Goal: Information Seeking & Learning: Learn about a topic

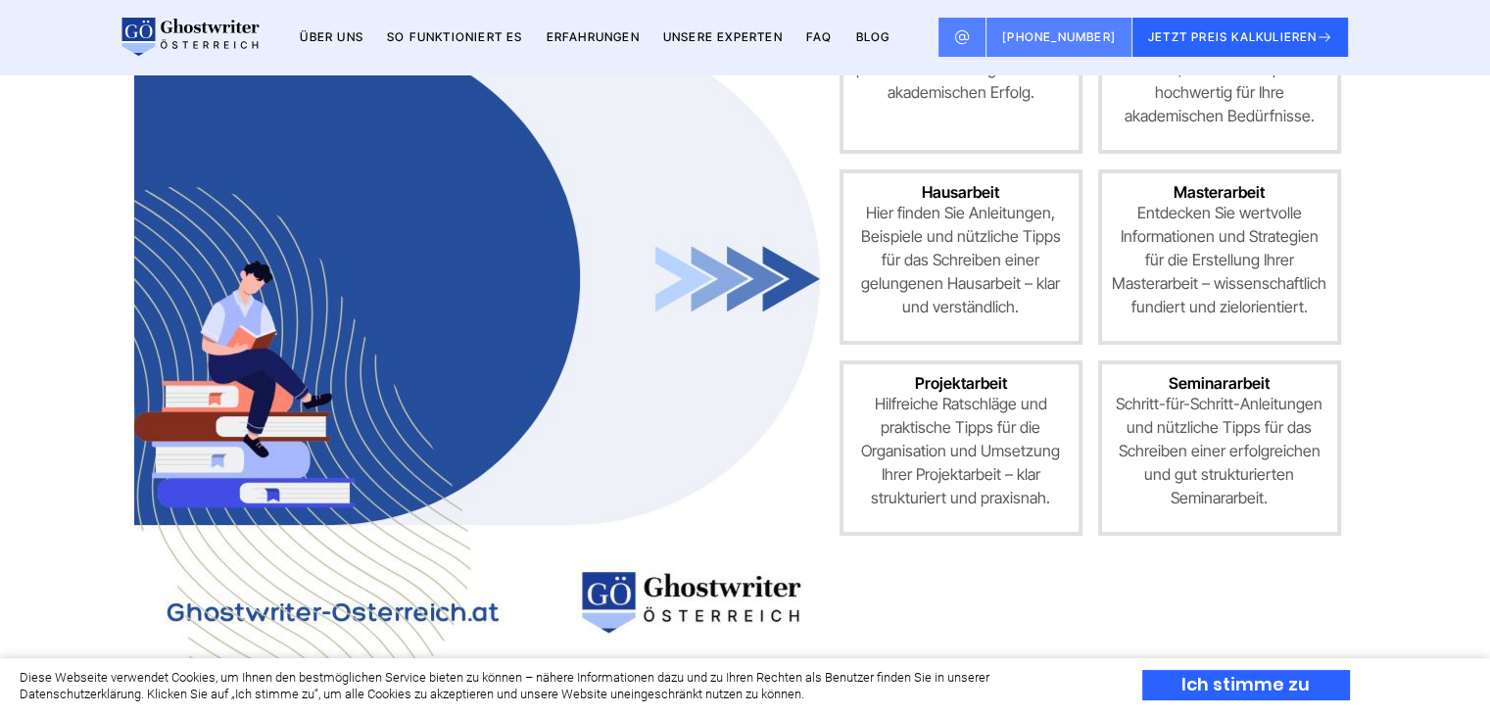
scroll to position [979, 0]
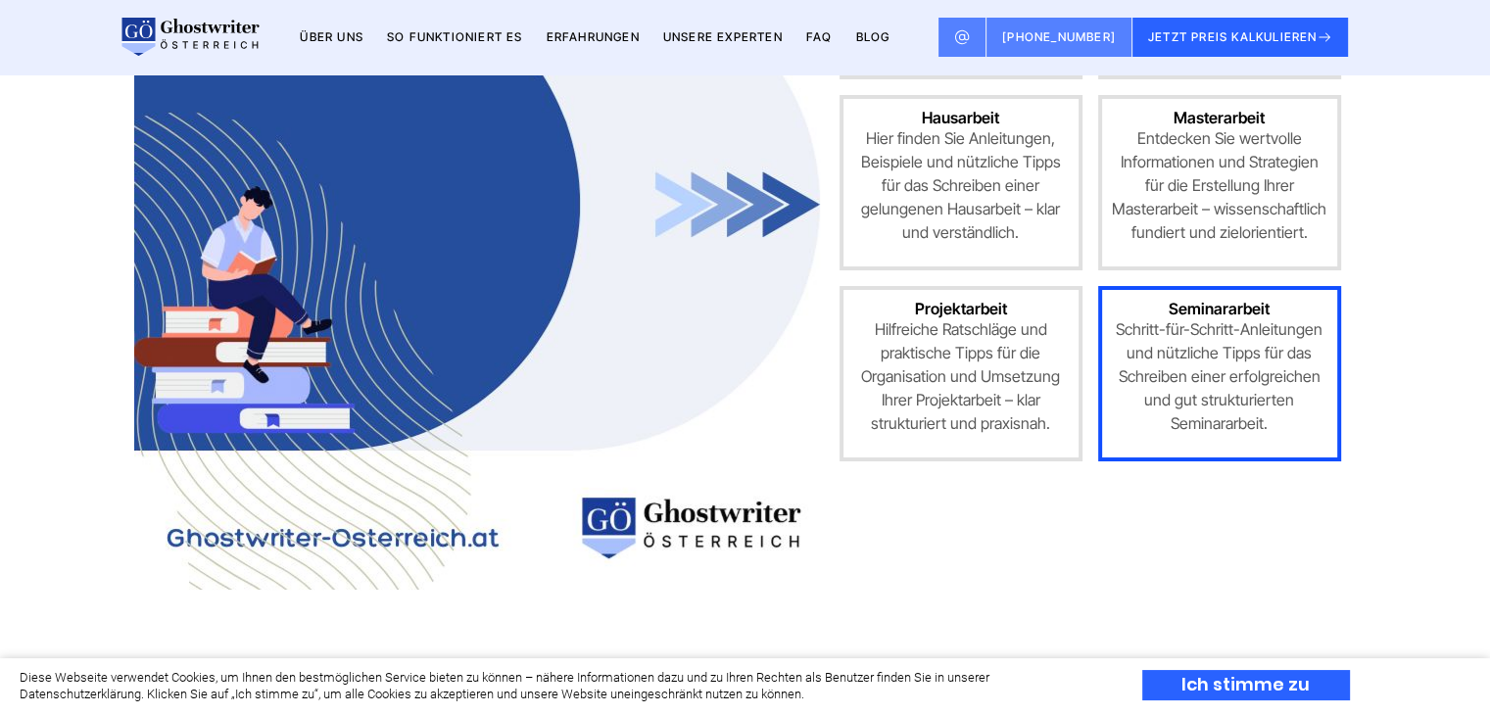
click at [1269, 340] on p "Schritt-für-Schritt-Anleitungen und nützliche Tipps für das Schreiben einer erf…" at bounding box center [1219, 376] width 215 height 118
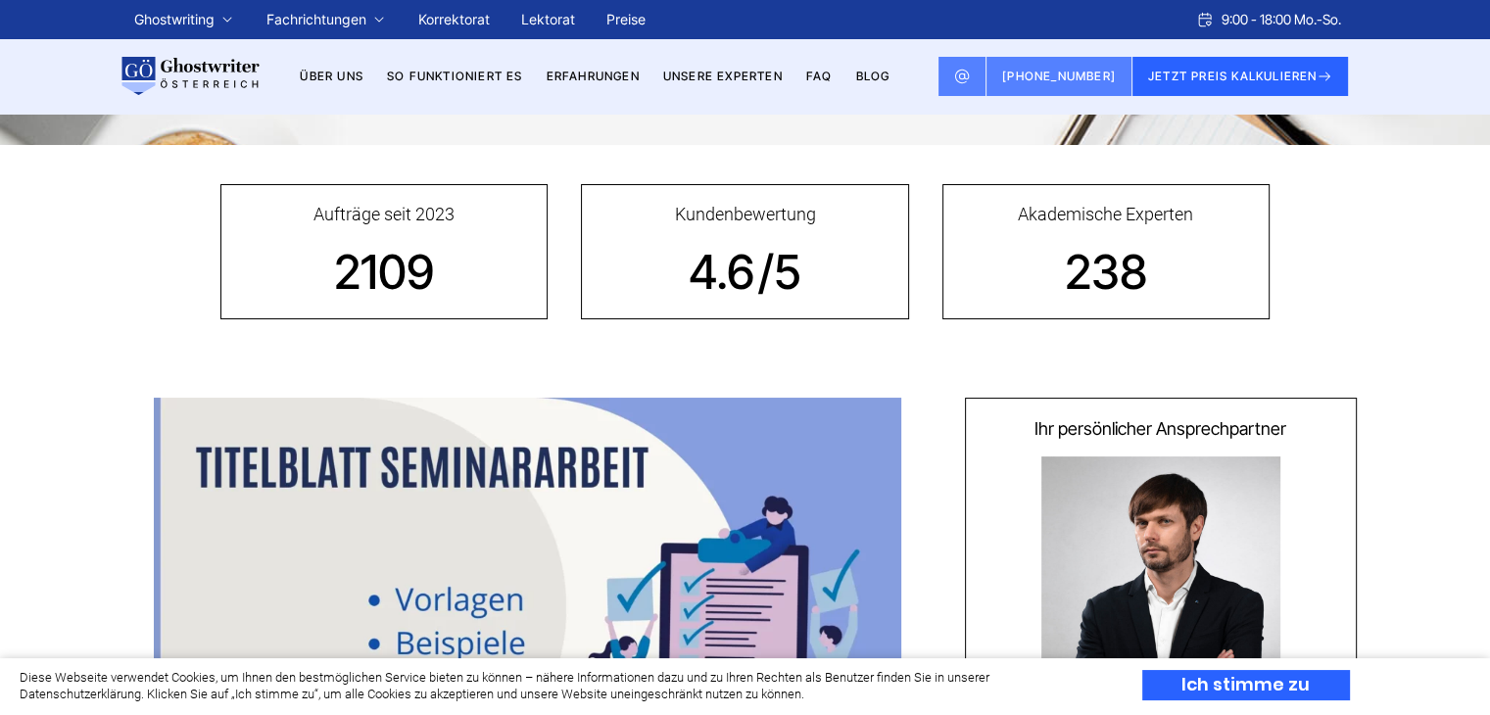
scroll to position [98, 0]
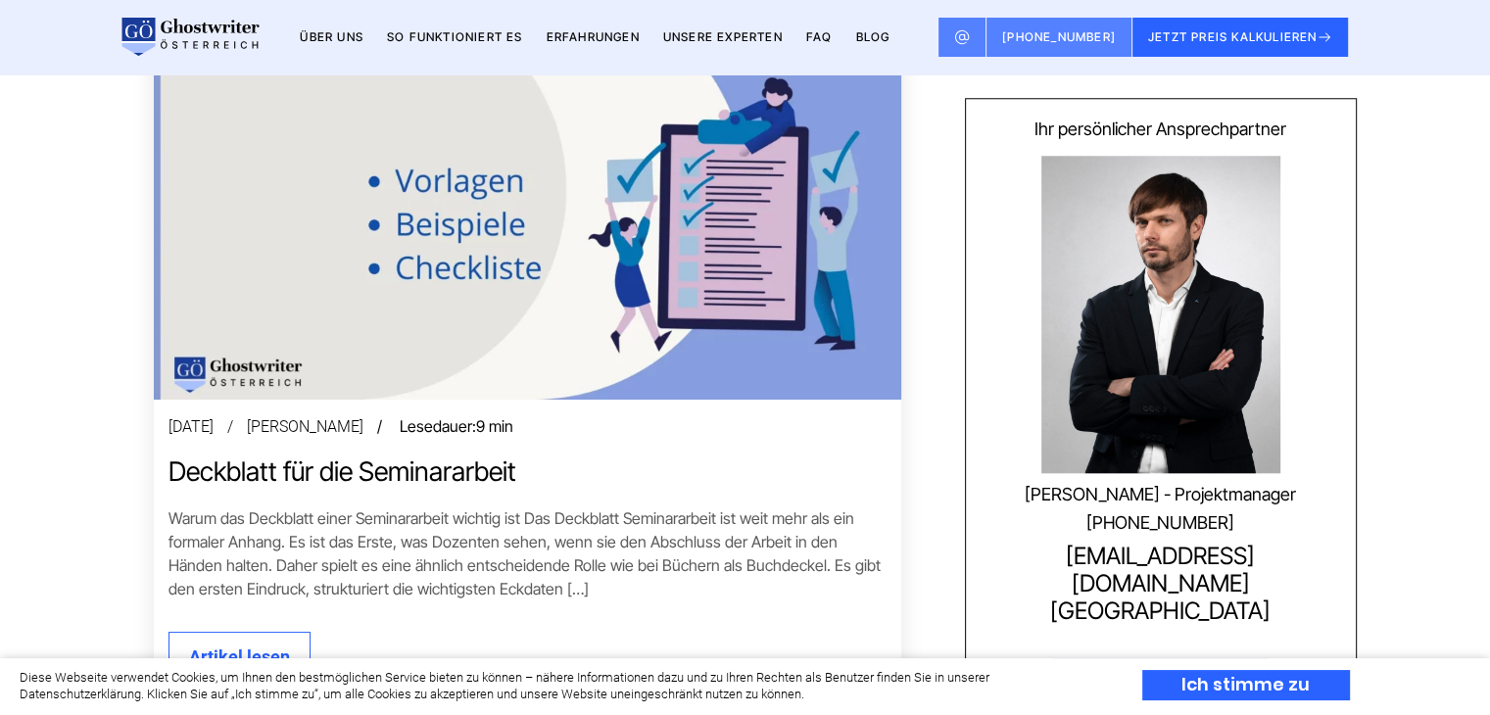
scroll to position [1959, 0]
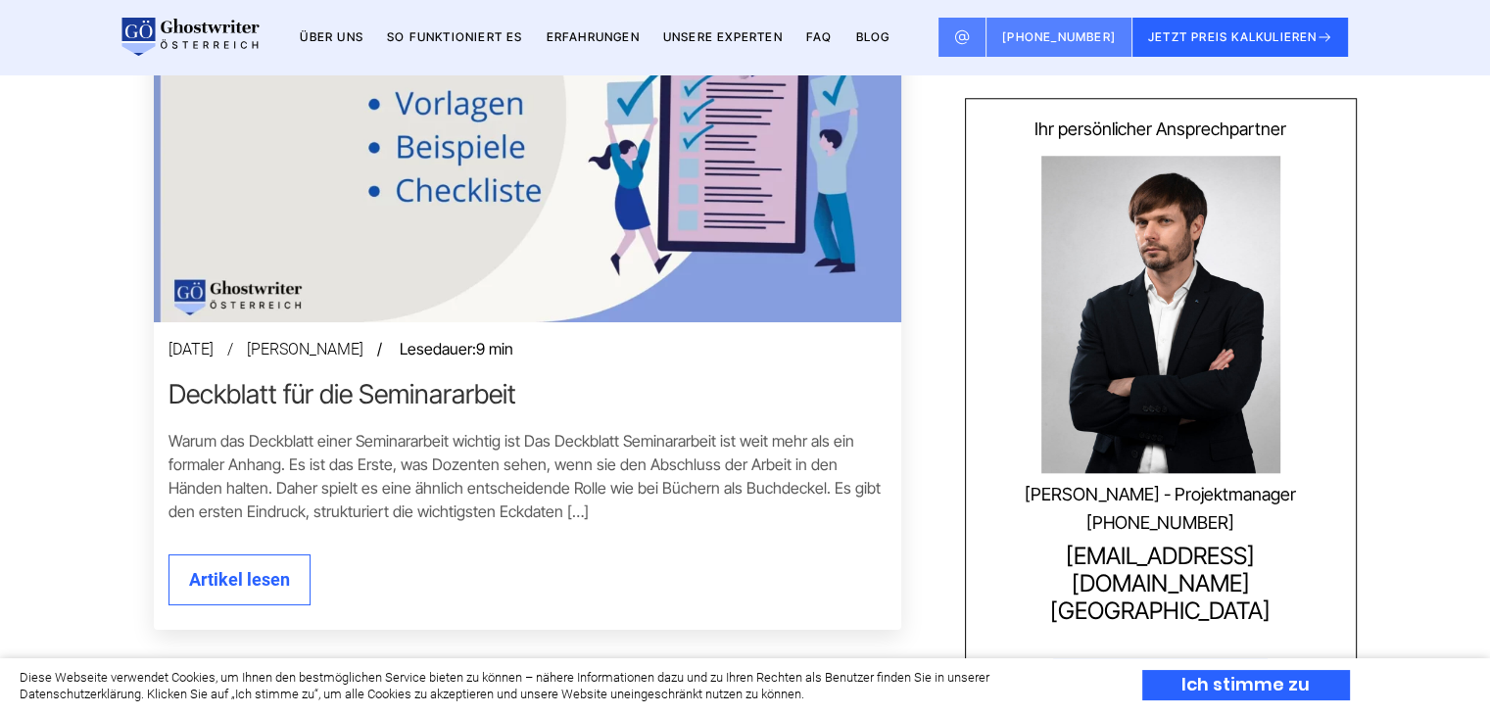
click at [267, 399] on link "Deckblatt für die Seminararbeit" at bounding box center [527, 394] width 718 height 30
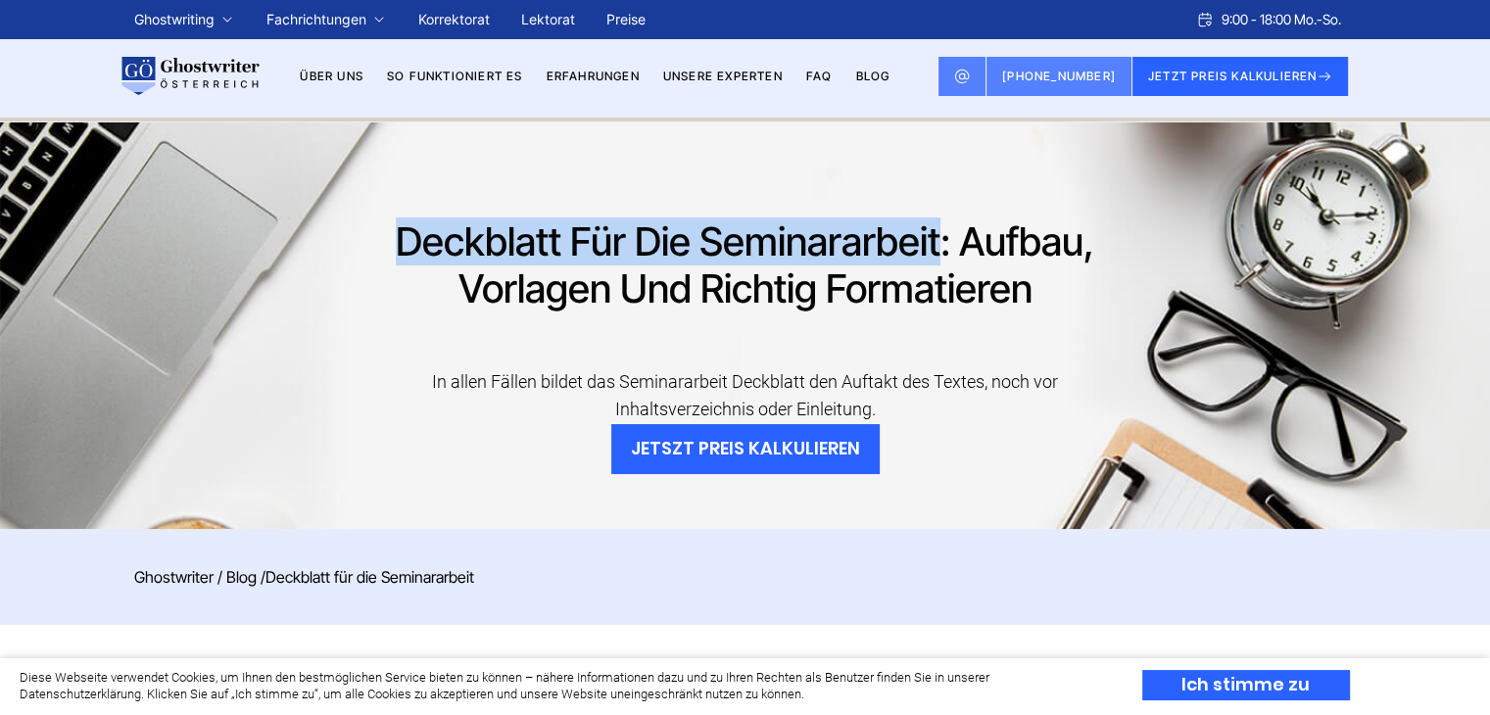
drag, startPoint x: 396, startPoint y: 232, endPoint x: 940, endPoint y: 232, distance: 544.6
click at [940, 232] on h1 "Deckblatt für die Seminararbeit: Aufbau, Vorlagen und richtig formatieren" at bounding box center [745, 265] width 702 height 94
copy h1 "Deckblatt für die Seminararbeit"
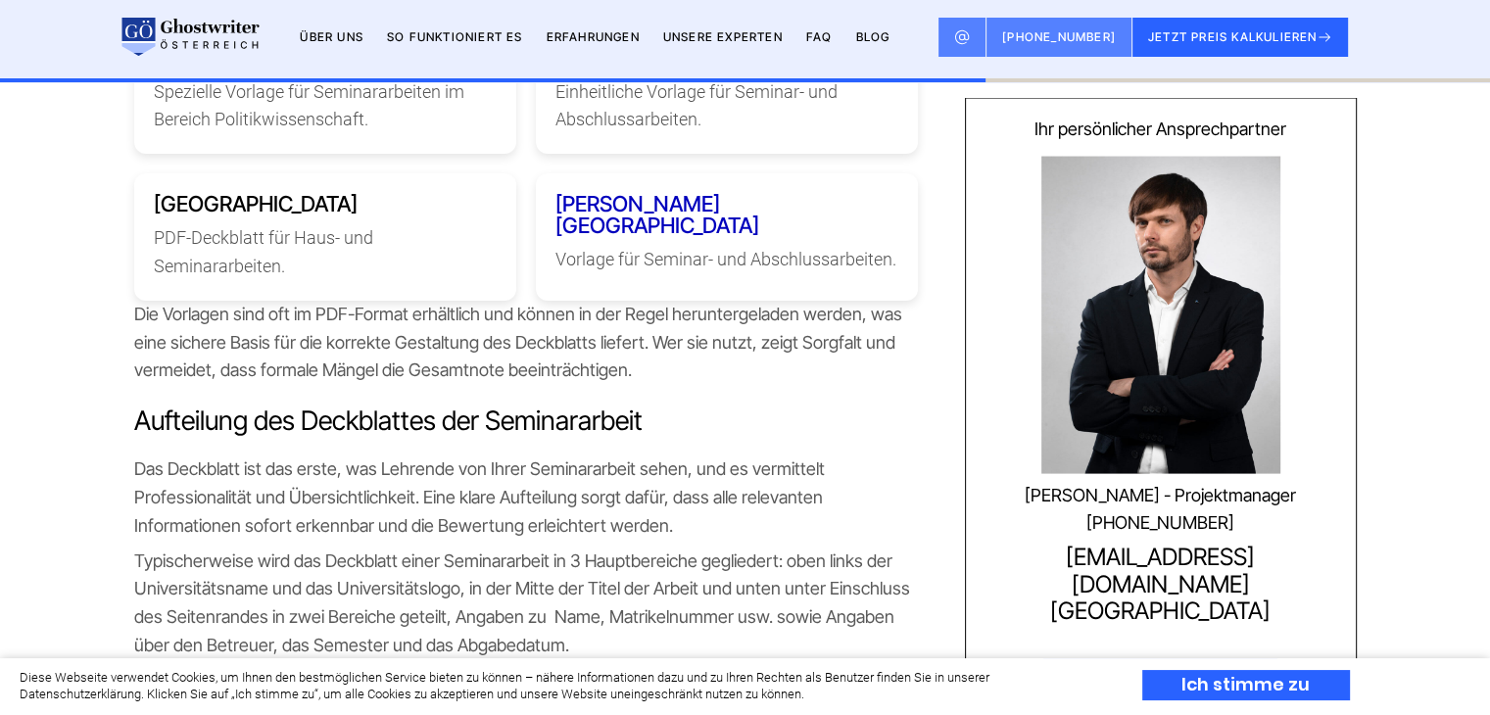
scroll to position [3918, 0]
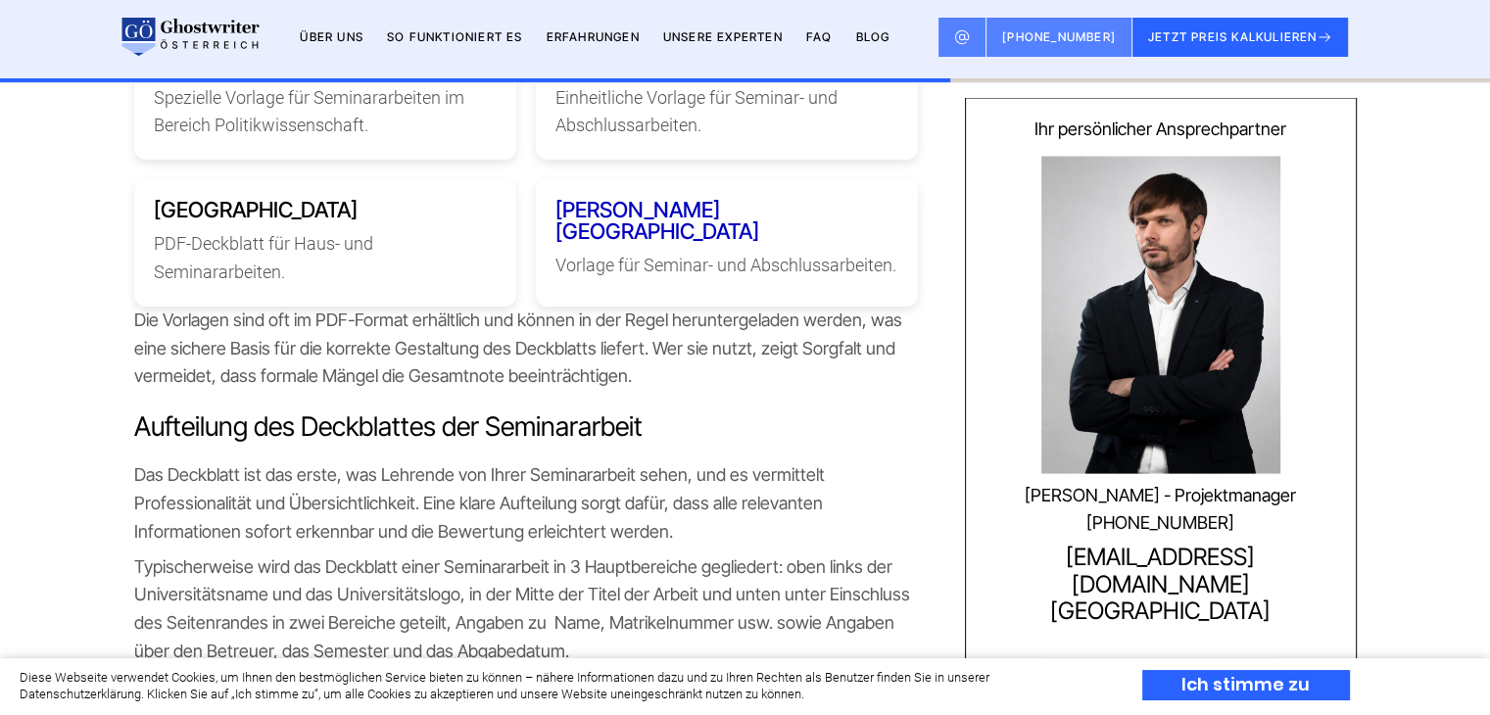
click at [663, 244] on link "[PERSON_NAME][GEOGRAPHIC_DATA]" at bounding box center [657, 220] width 204 height 47
